Goal: Information Seeking & Learning: Learn about a topic

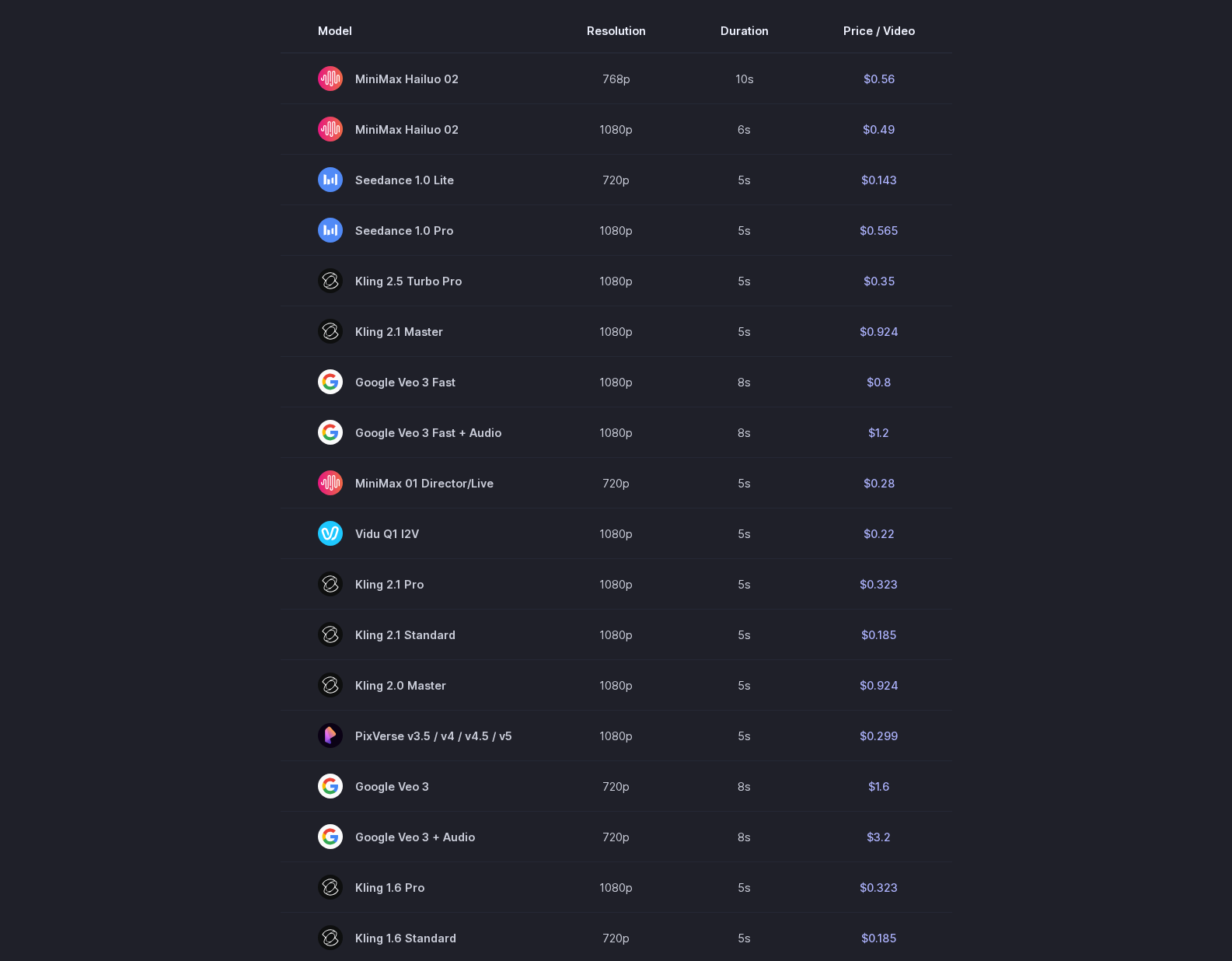
scroll to position [234, 0]
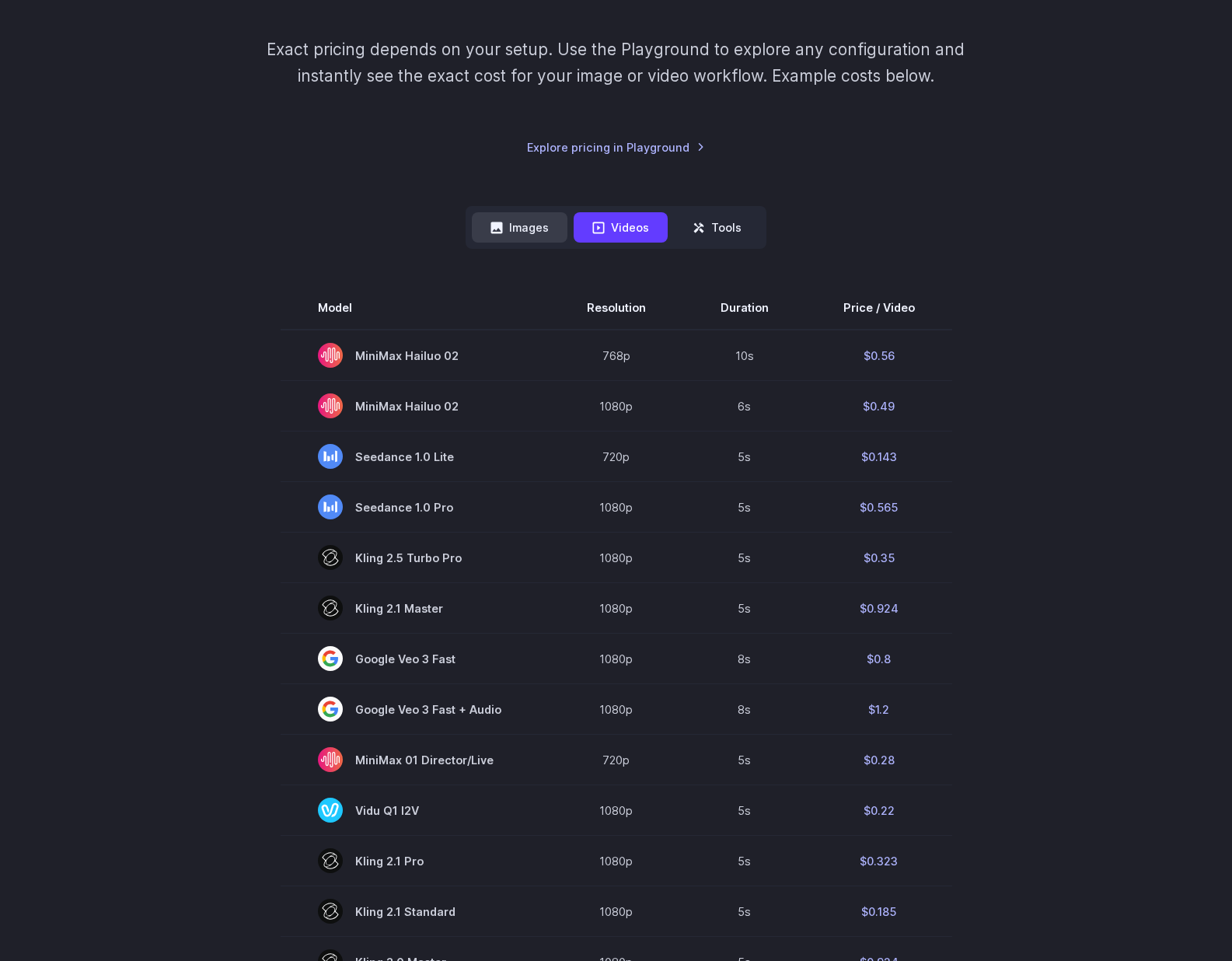
click at [537, 225] on button "Images" at bounding box center [520, 227] width 96 height 31
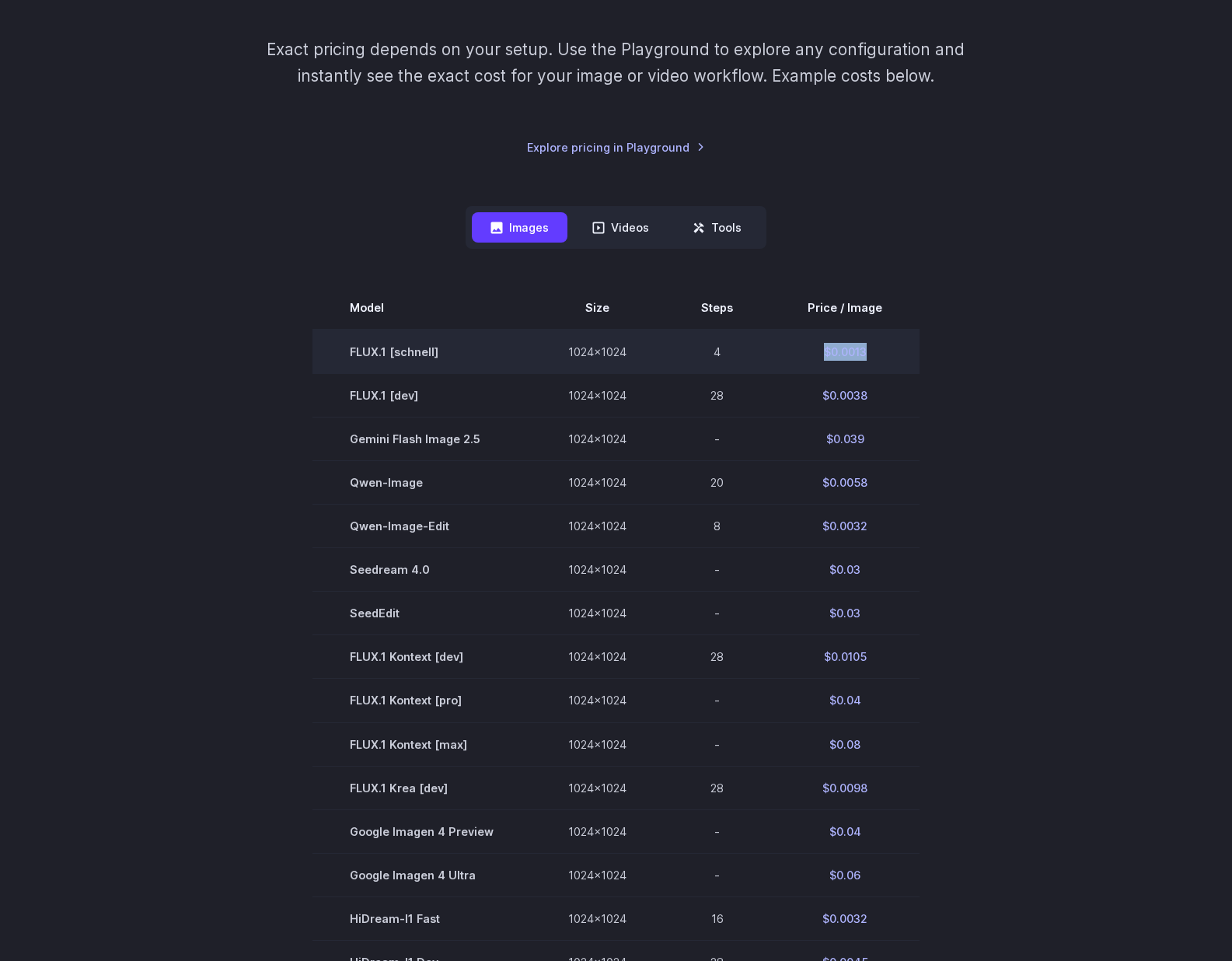
drag, startPoint x: 873, startPoint y: 355, endPoint x: 817, endPoint y: 354, distance: 56.0
click at [817, 354] on td "$0.0013" at bounding box center [845, 352] width 149 height 44
copy td "$0.0013"
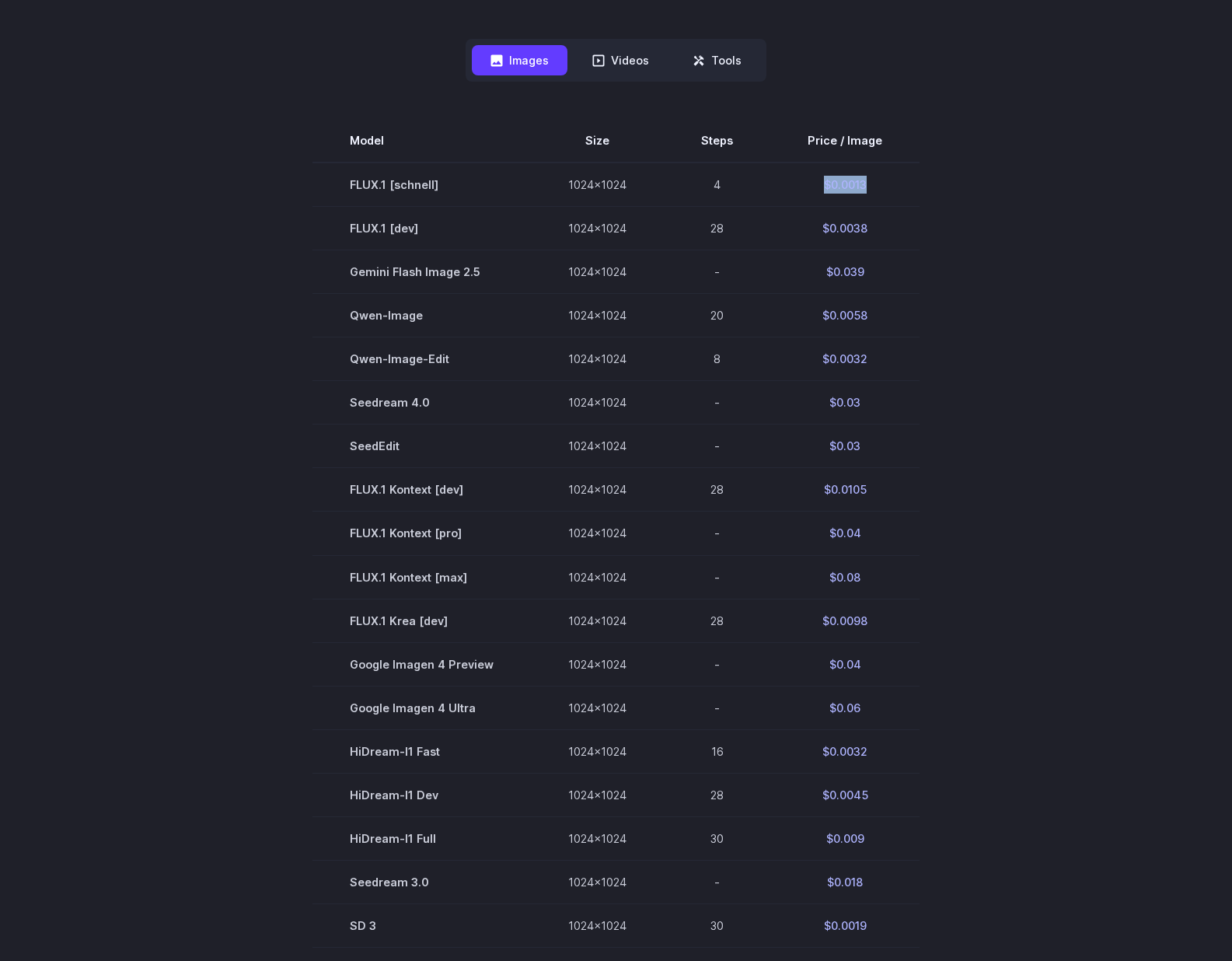
scroll to position [326, 0]
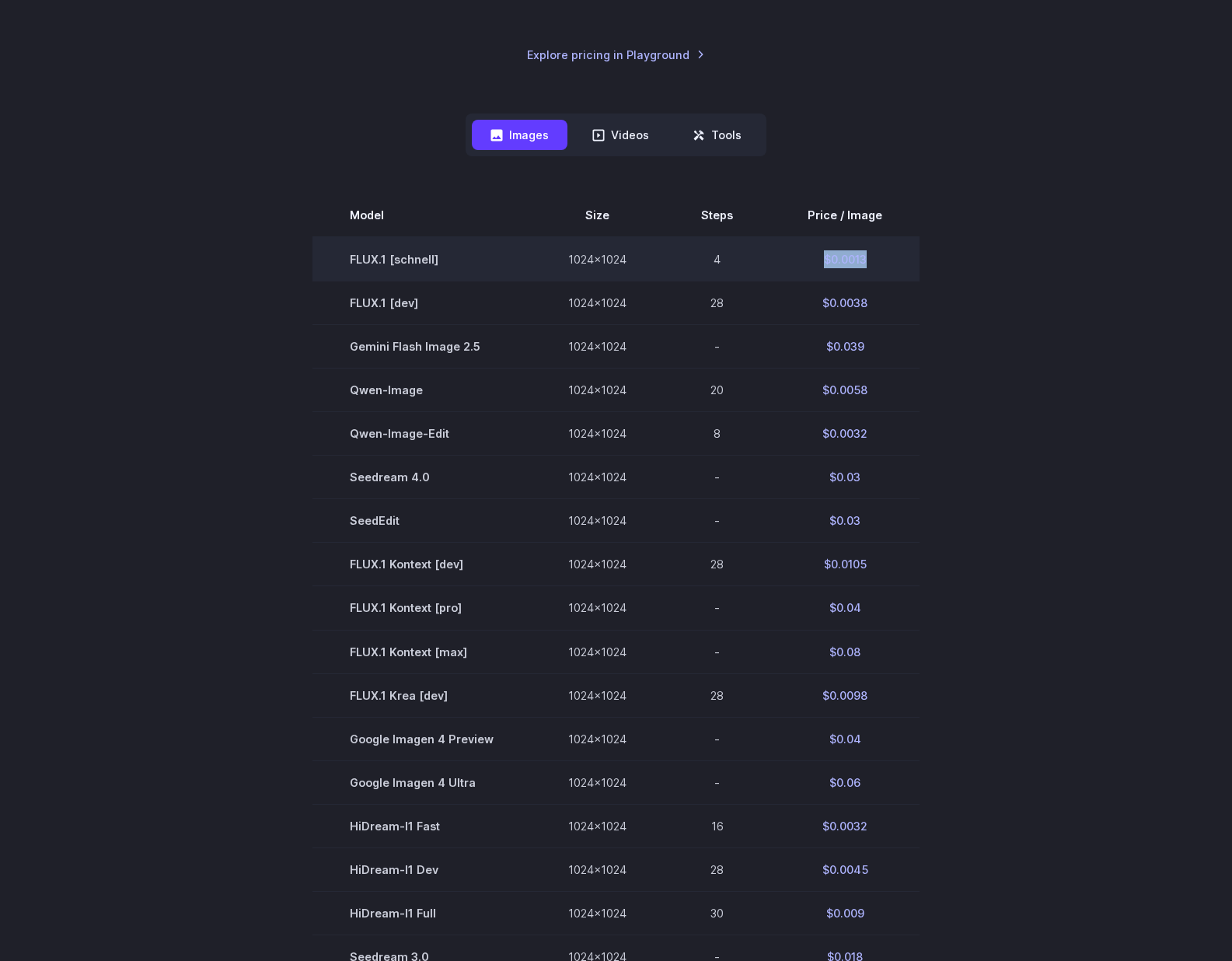
click at [852, 264] on td "$0.0013" at bounding box center [845, 260] width 149 height 44
drag, startPoint x: 877, startPoint y: 263, endPoint x: 823, endPoint y: 262, distance: 54.0
click at [823, 262] on td "$0.0013" at bounding box center [845, 260] width 149 height 44
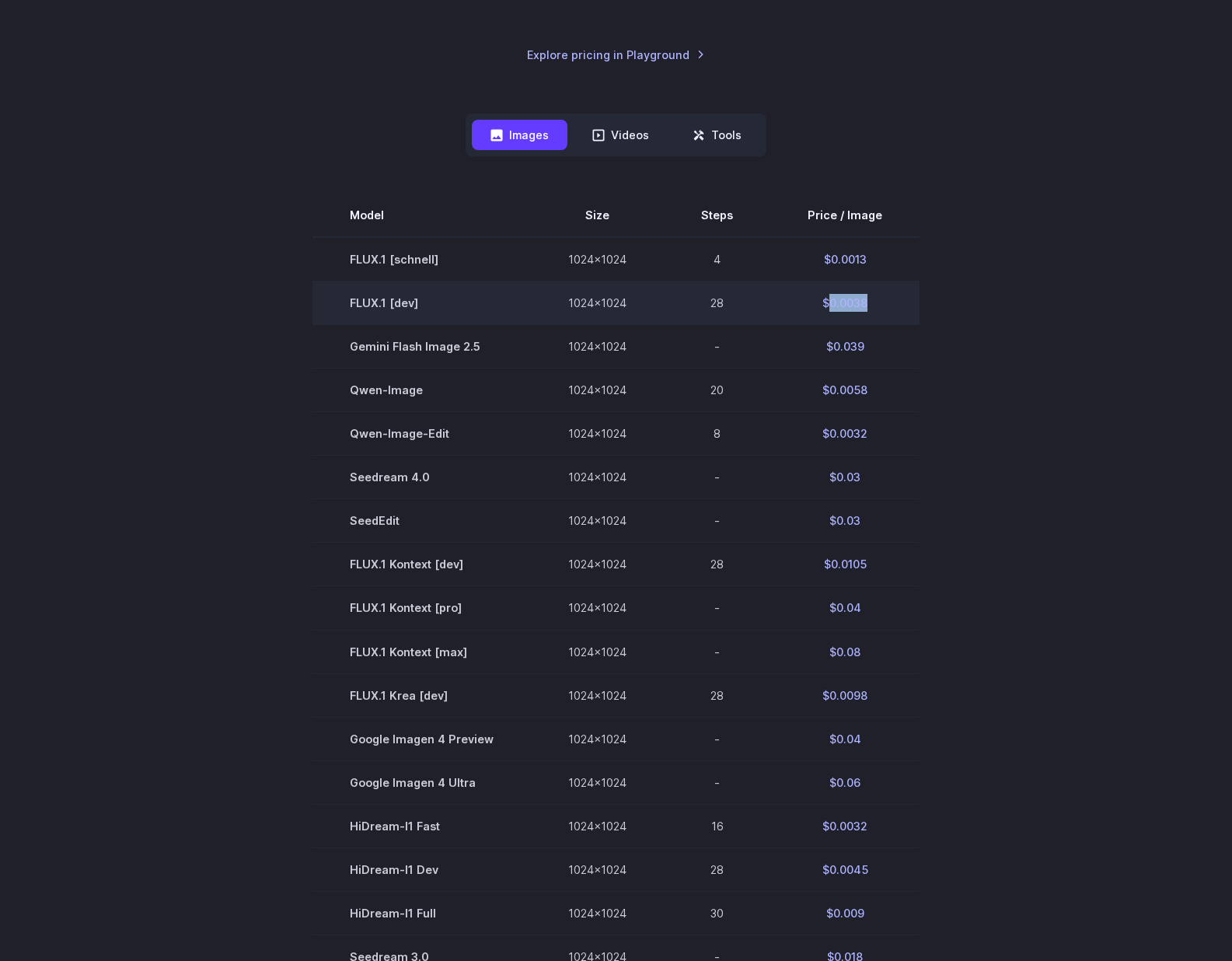
drag, startPoint x: 877, startPoint y: 306, endPoint x: 825, endPoint y: 304, distance: 52.0
click at [825, 304] on td "$0.0038" at bounding box center [845, 303] width 149 height 43
click at [670, 304] on td "28" at bounding box center [717, 303] width 106 height 43
click at [850, 310] on td "$0.0038" at bounding box center [845, 303] width 149 height 43
click at [850, 309] on td "$0.0038" at bounding box center [845, 303] width 149 height 43
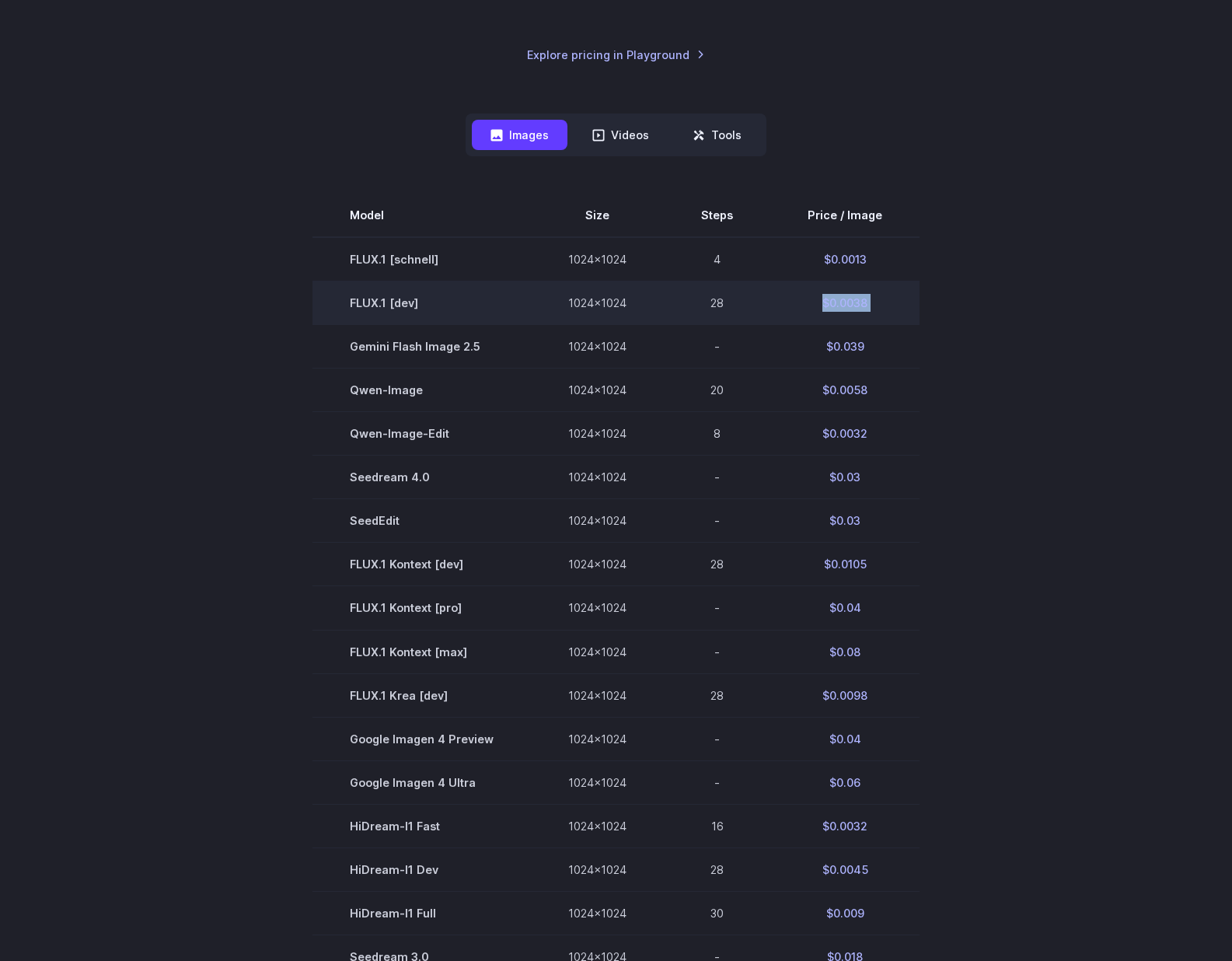
click at [850, 309] on td "$0.0038" at bounding box center [845, 303] width 149 height 43
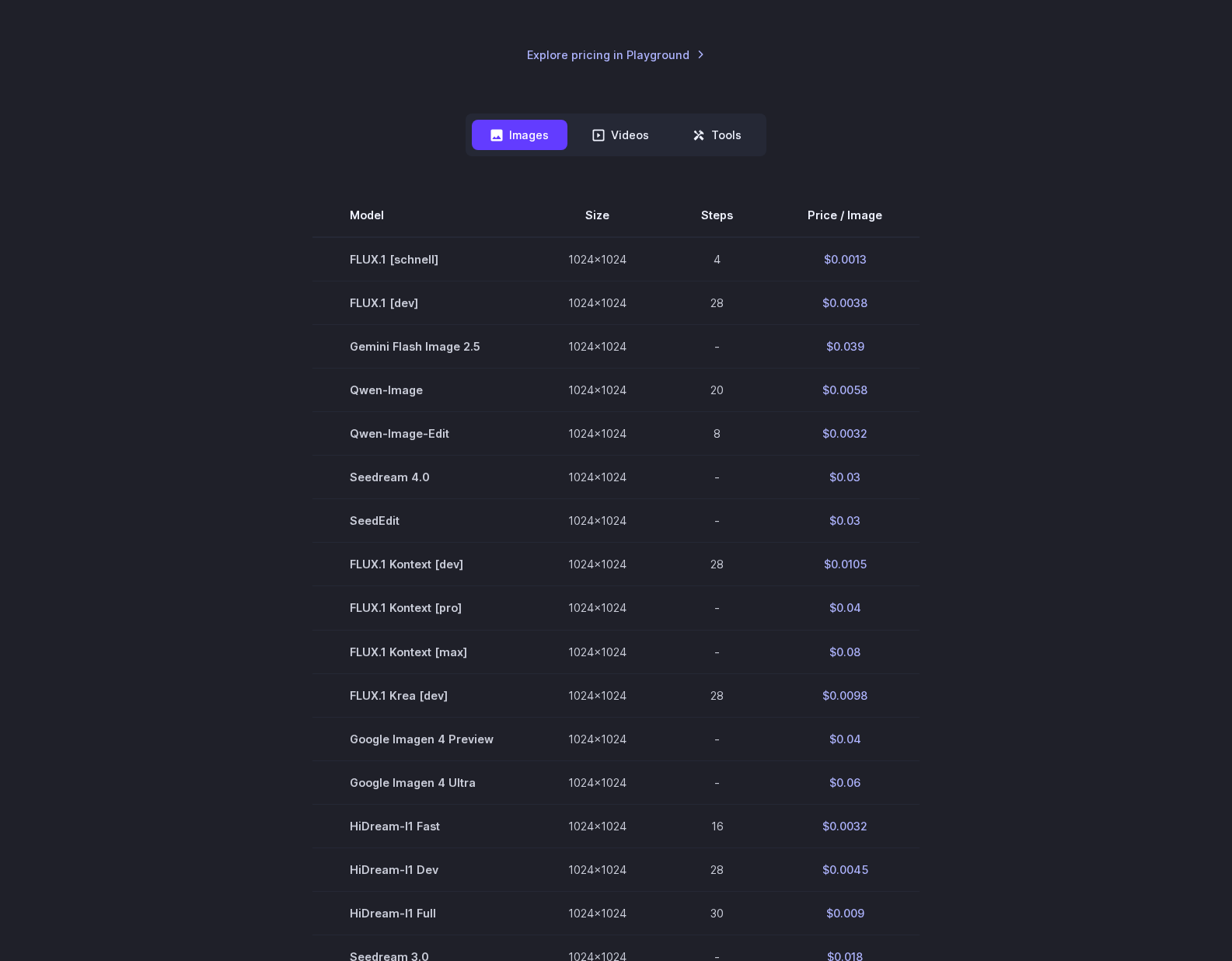
click at [988, 331] on section "Model Size Steps Price / Image FLUX.1 [[PERSON_NAME]] 1024x1024 4 $0.0013 FLUX.…" at bounding box center [616, 651] width 1083 height 915
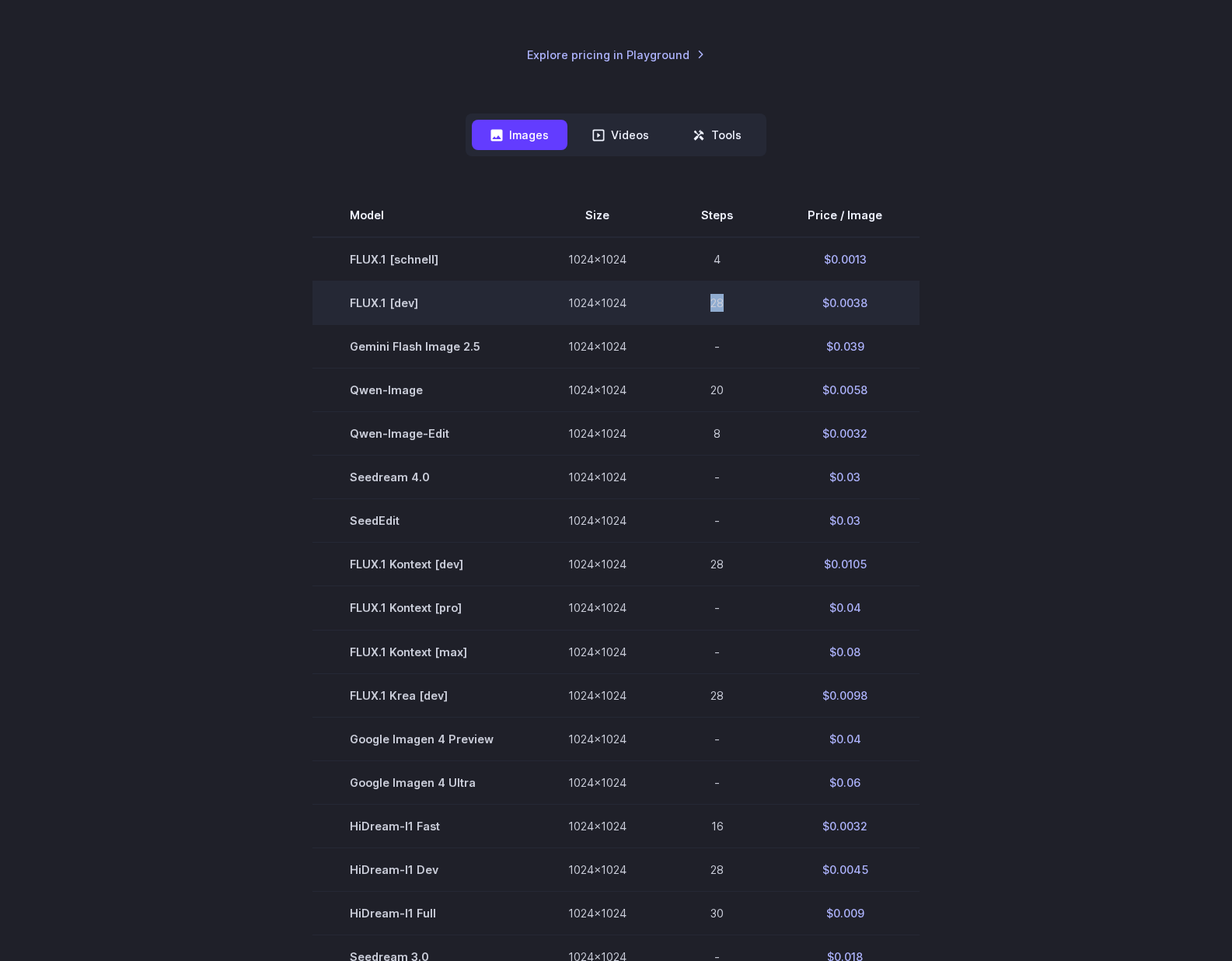
drag, startPoint x: 726, startPoint y: 305, endPoint x: 706, endPoint y: 308, distance: 20.2
click at [706, 308] on td "28" at bounding box center [717, 303] width 106 height 43
